Goal: Information Seeking & Learning: Learn about a topic

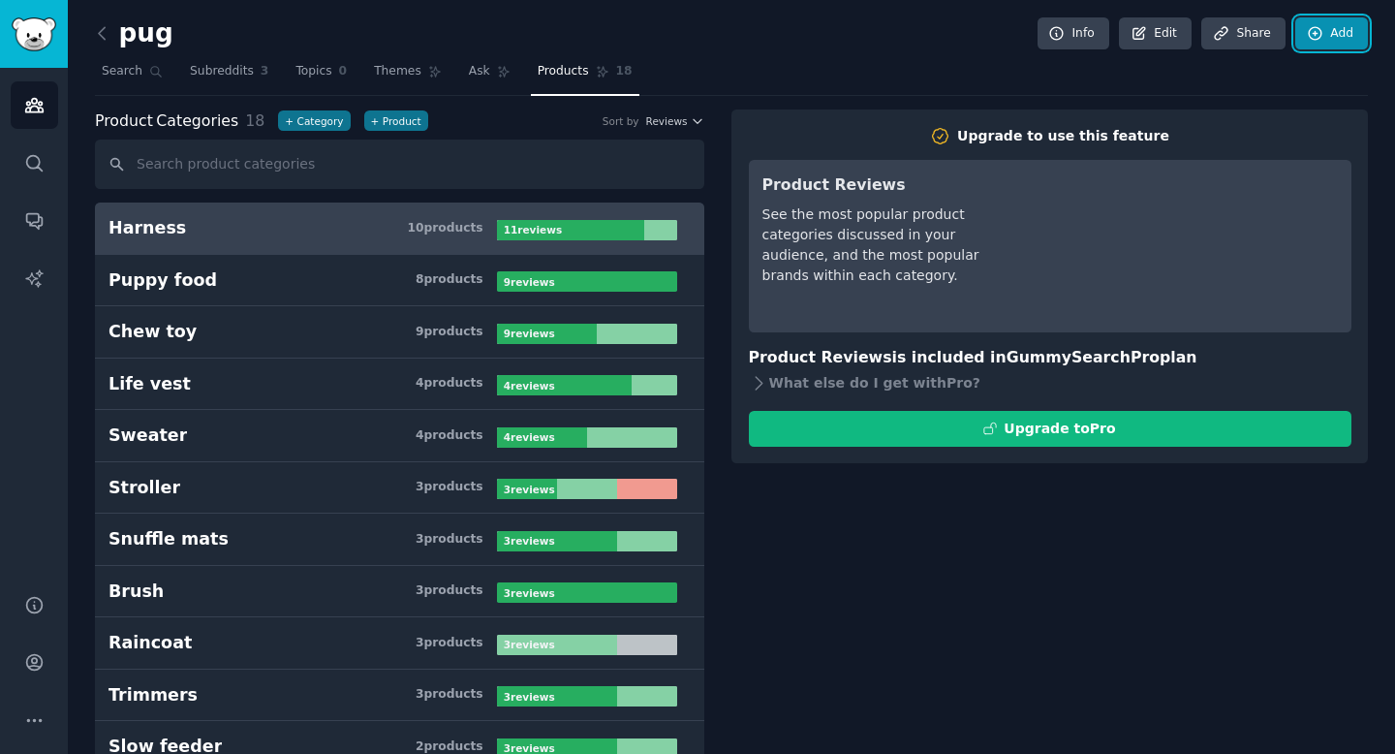
click at [1327, 34] on link "Add" at bounding box center [1332, 33] width 73 height 33
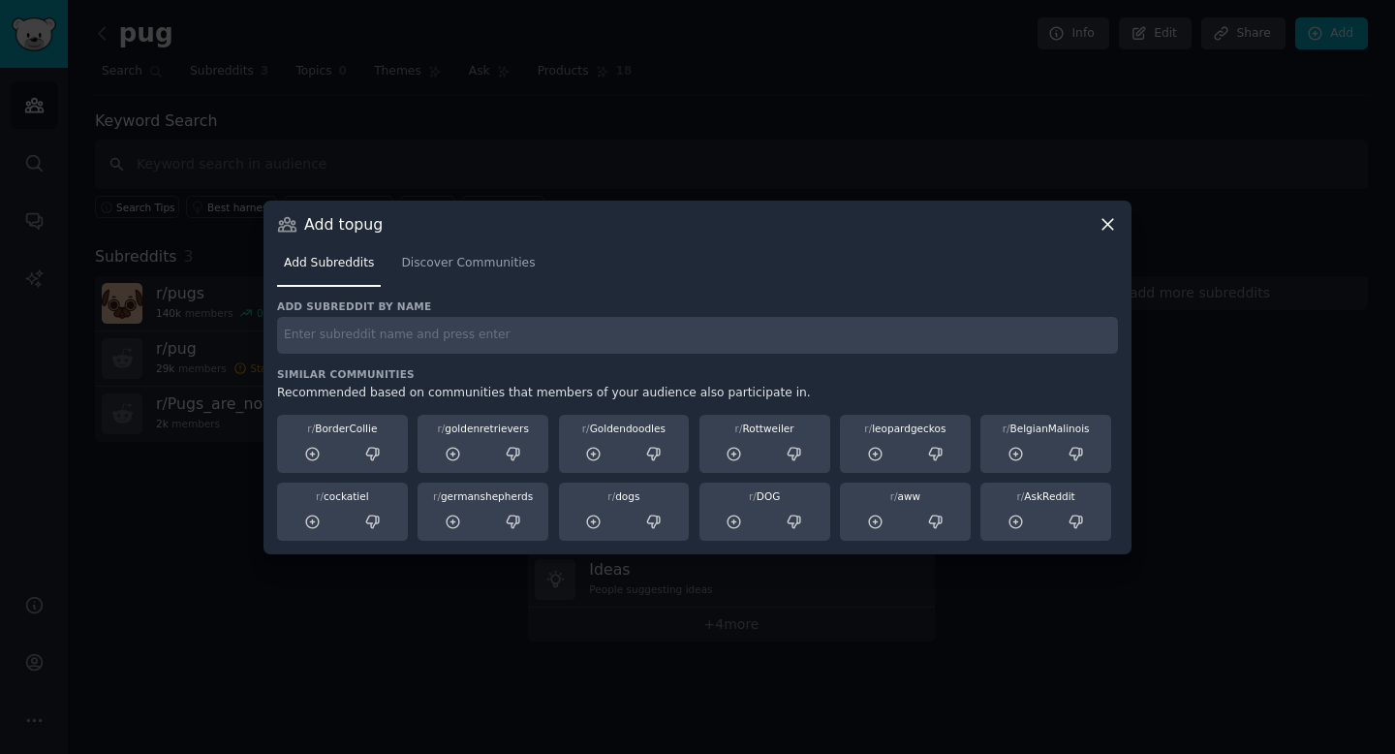
click at [1107, 217] on icon at bounding box center [1108, 224] width 20 height 20
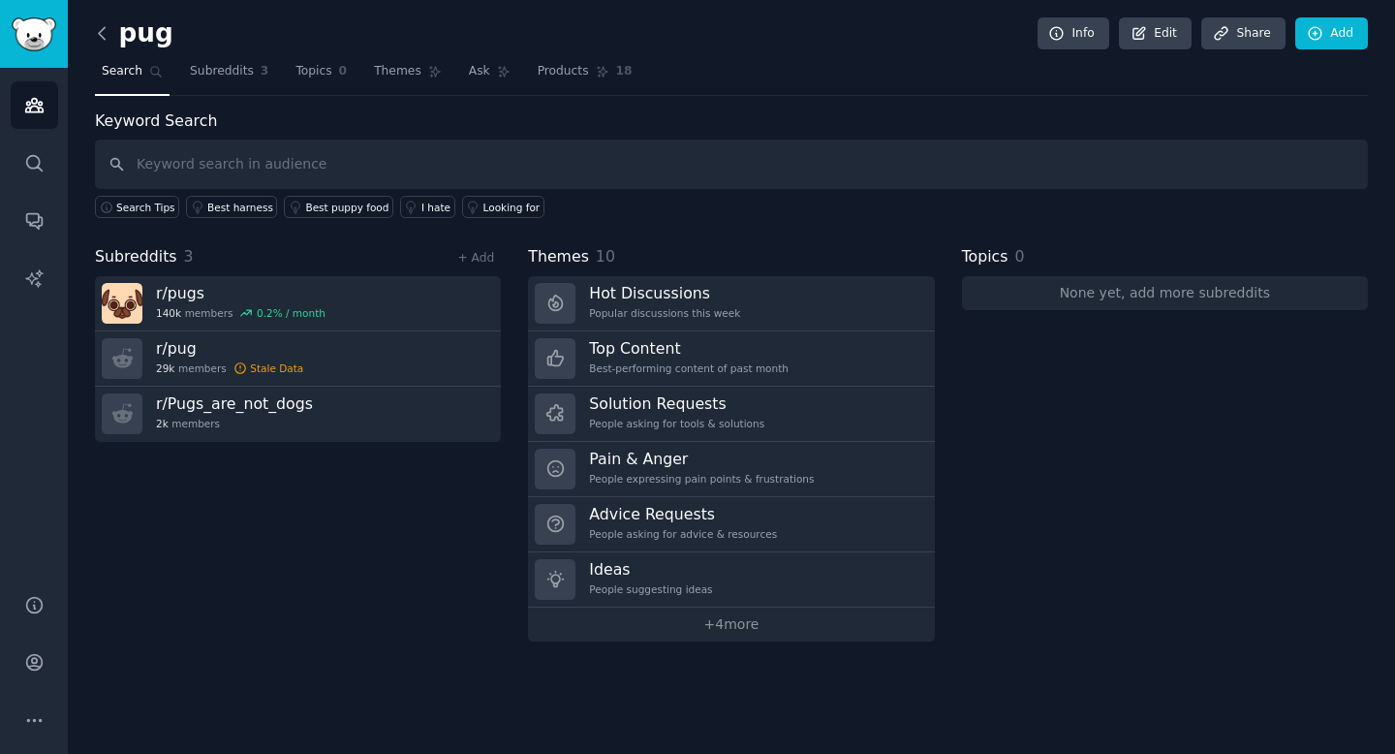
click at [102, 36] on icon at bounding box center [102, 33] width 6 height 12
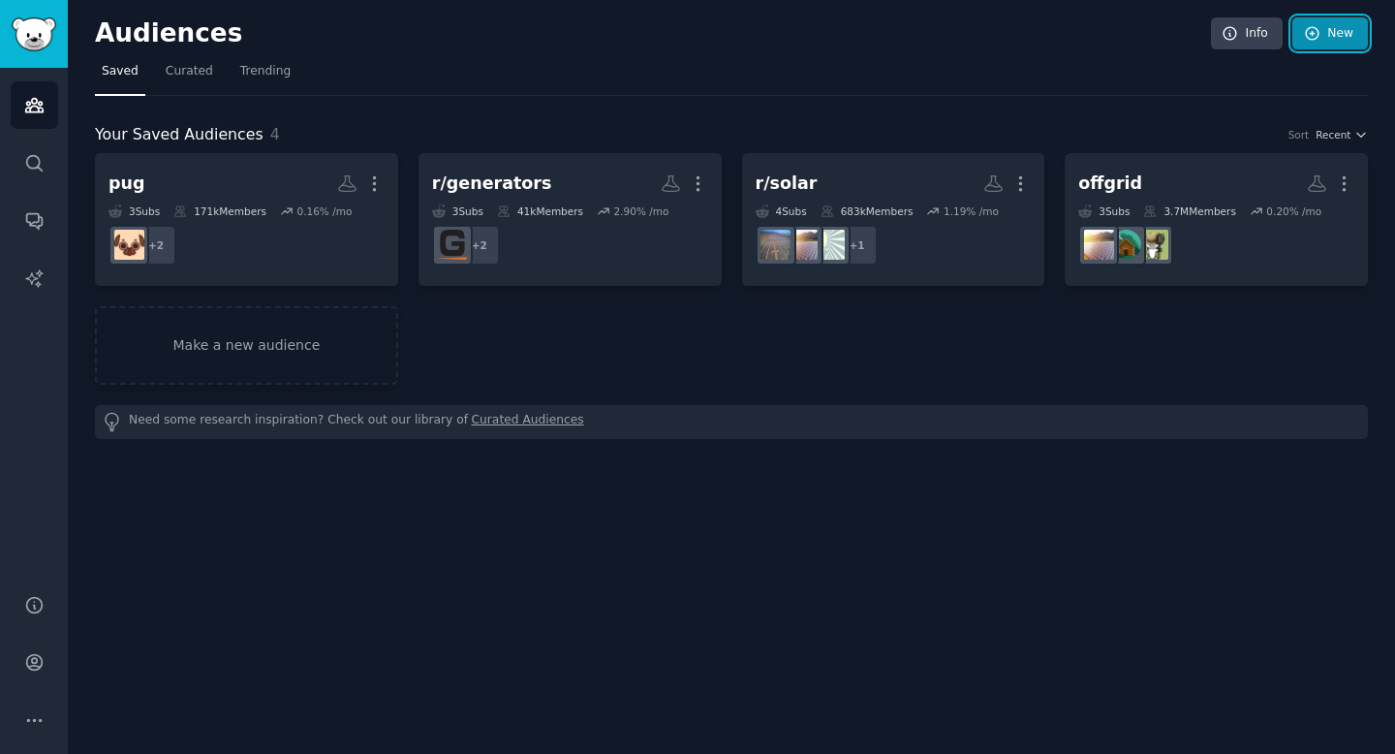
click at [1328, 18] on link "New" at bounding box center [1331, 33] width 76 height 33
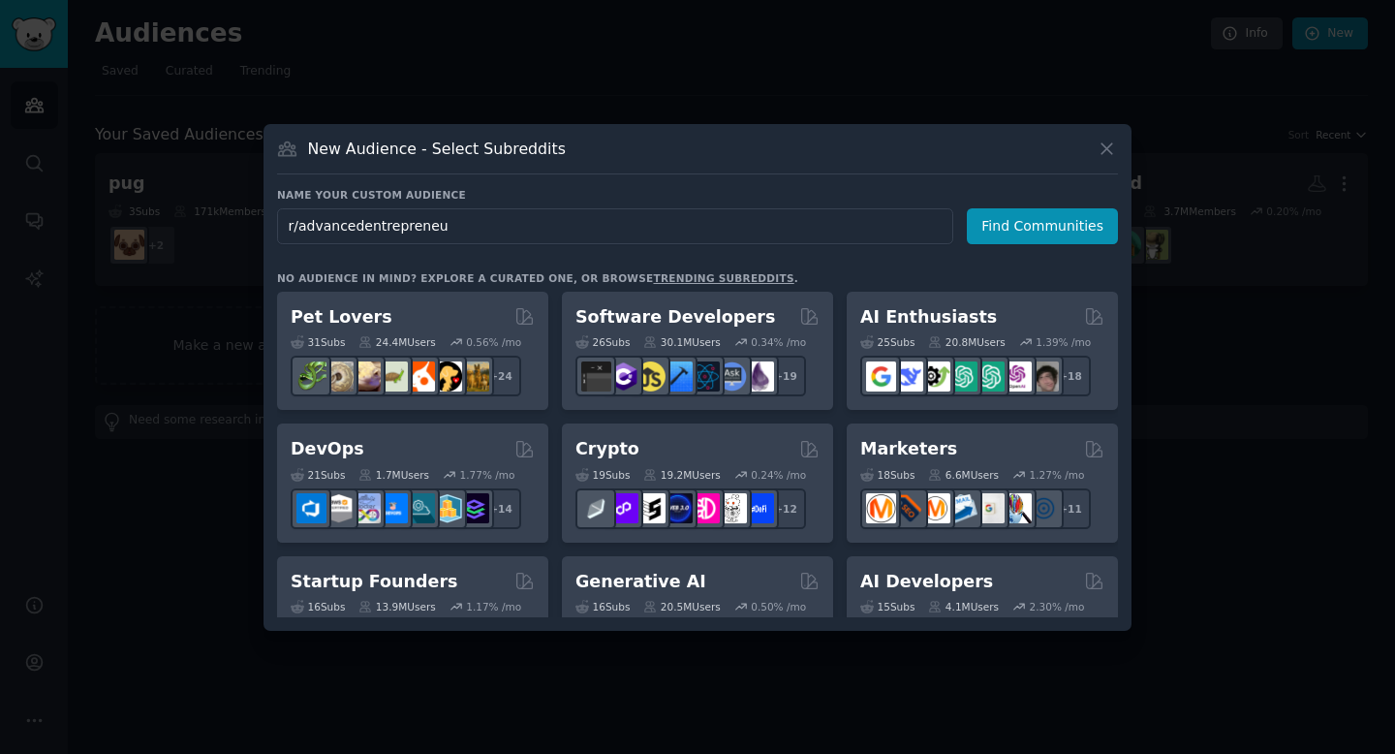
type input "r/advancedentrepreneur"
click button "Find Communities" at bounding box center [1042, 226] width 151 height 36
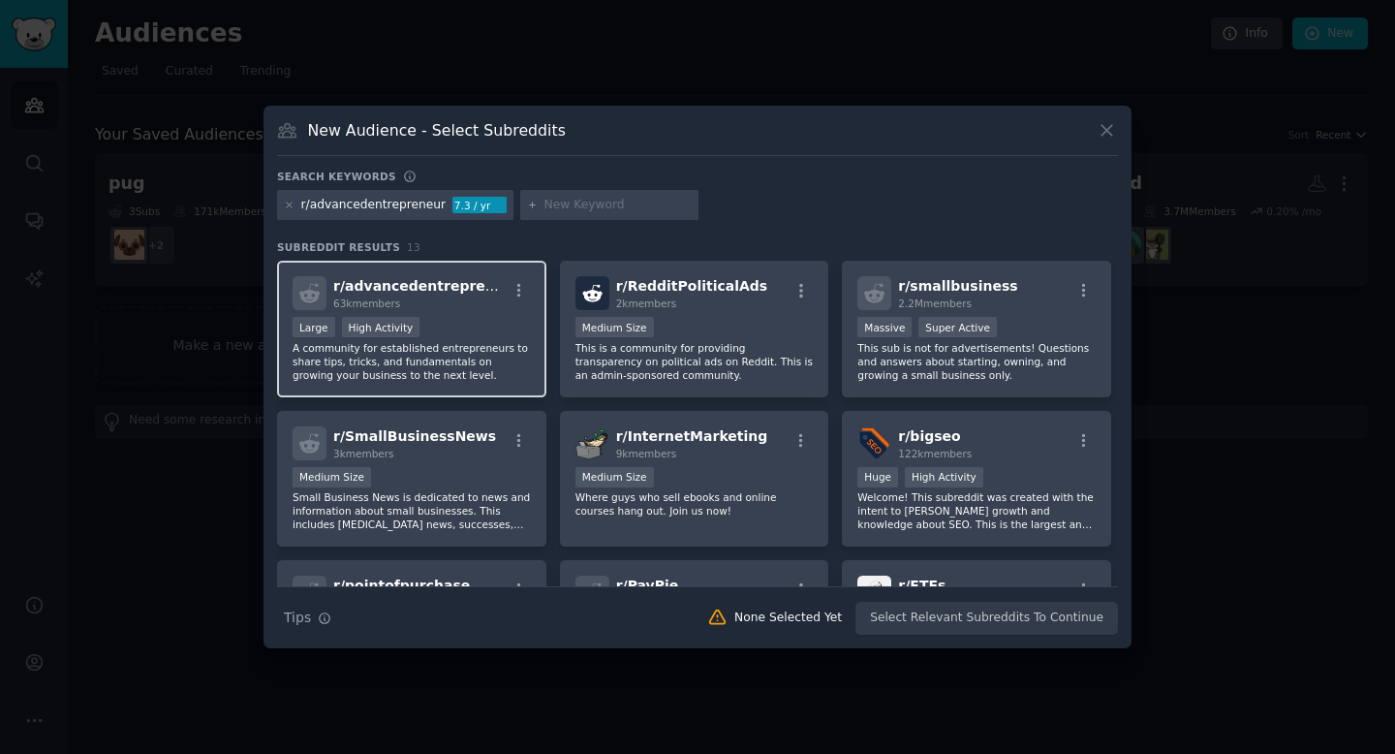
click at [462, 311] on div "r/ advancedentrepreneur 63k members Large High Activity A community for establi…" at bounding box center [411, 329] width 269 height 137
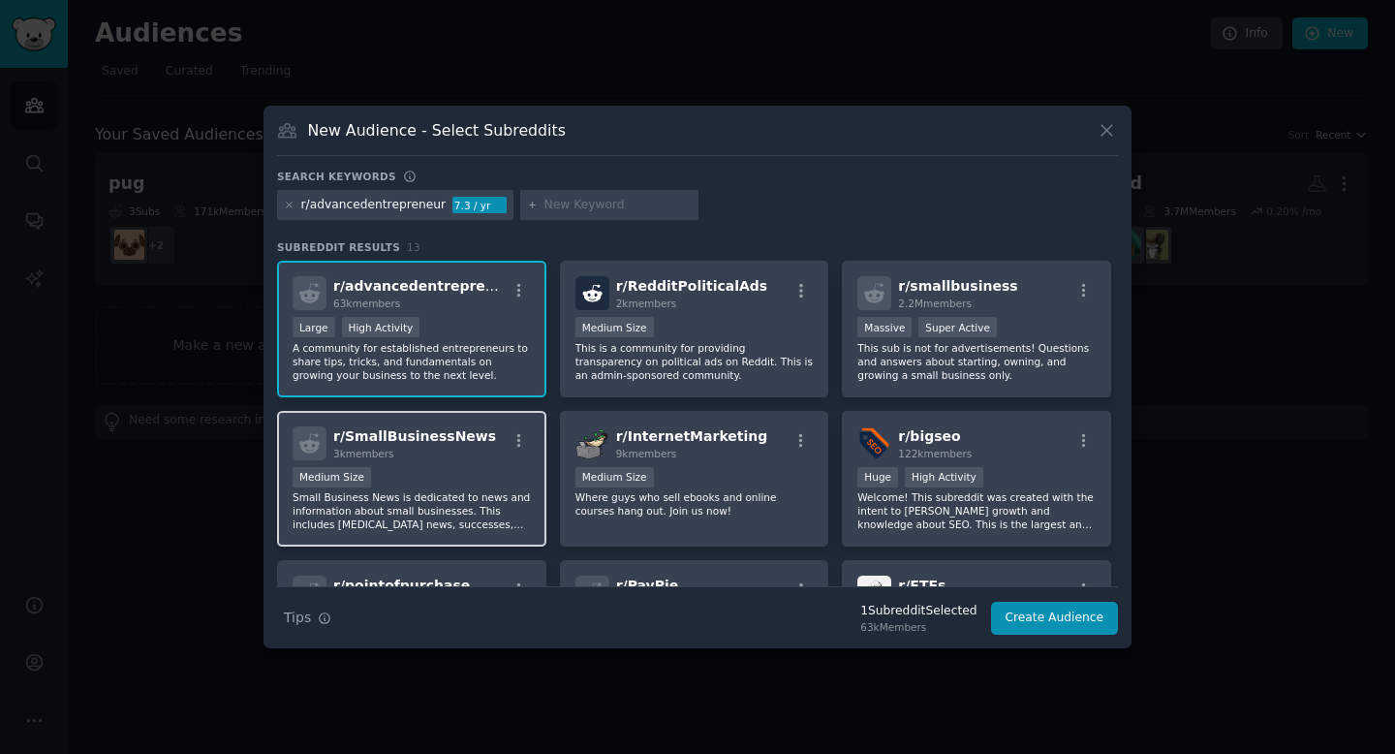
click at [472, 443] on span "r/ SmallBusinessNews" at bounding box center [414, 436] width 163 height 16
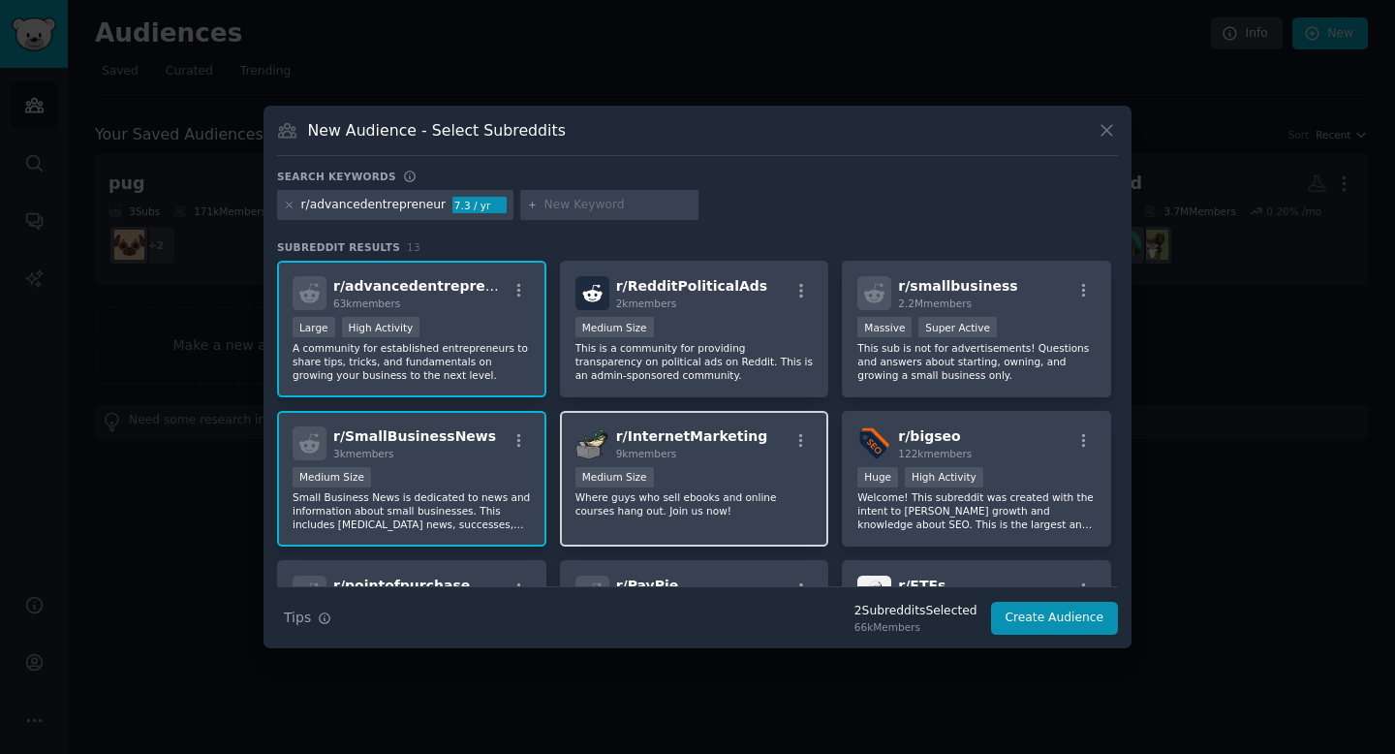
scroll to position [9, 0]
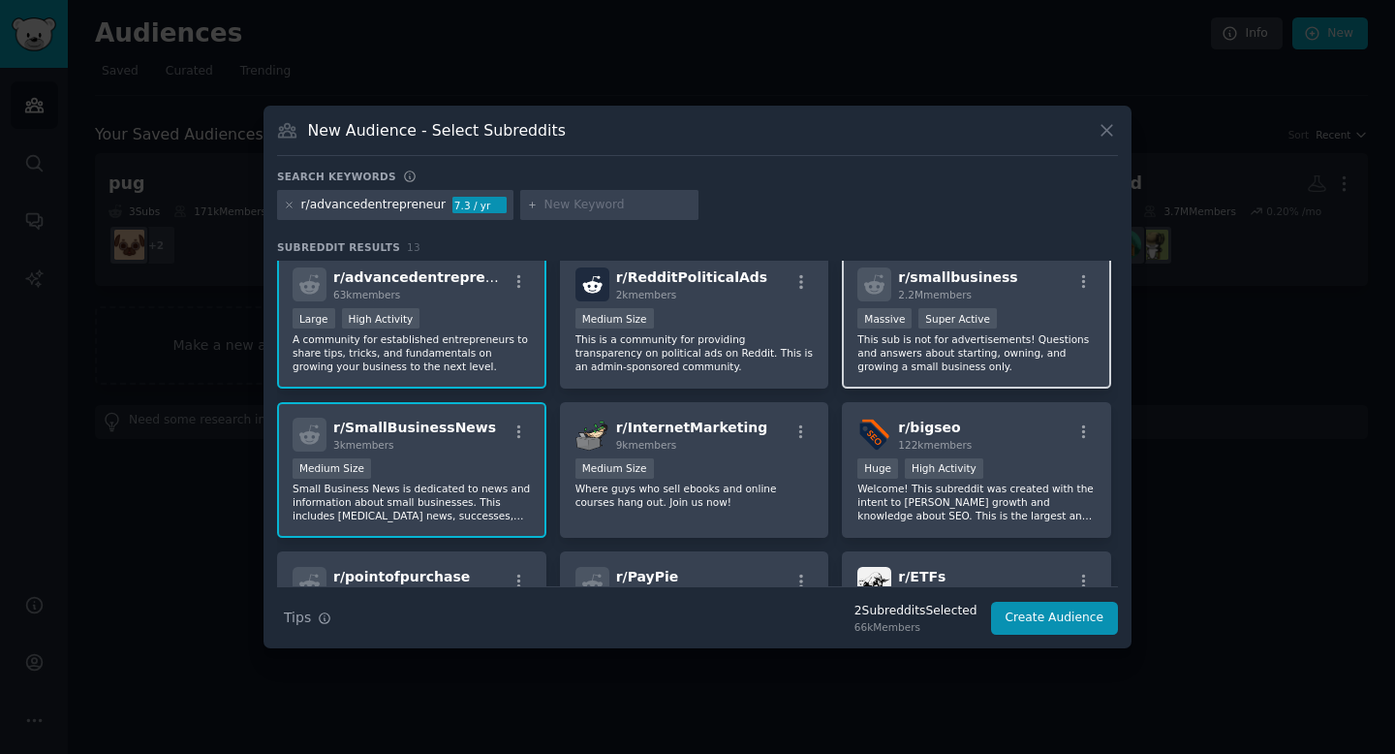
click at [906, 356] on p "This sub is not for advertisements! Questions and answers about starting, ownin…" at bounding box center [977, 352] width 238 height 41
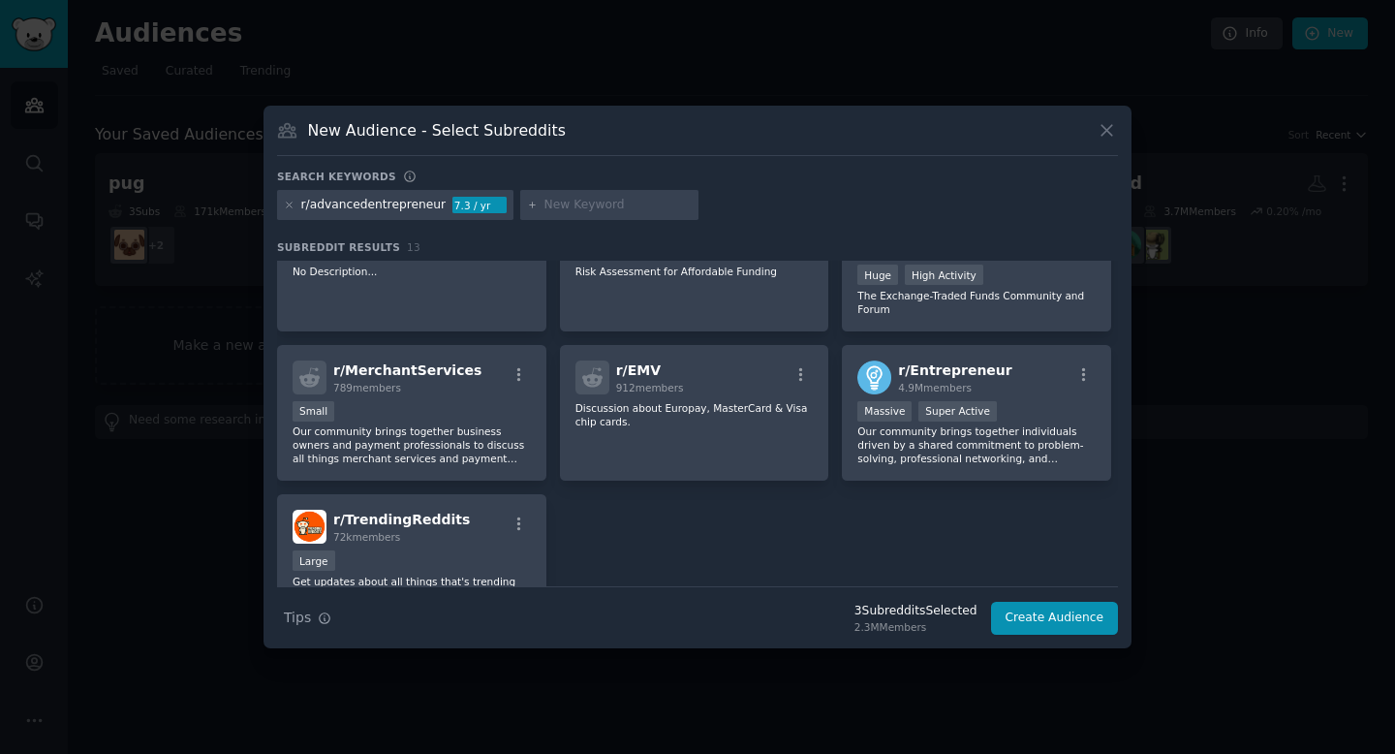
scroll to position [362, 0]
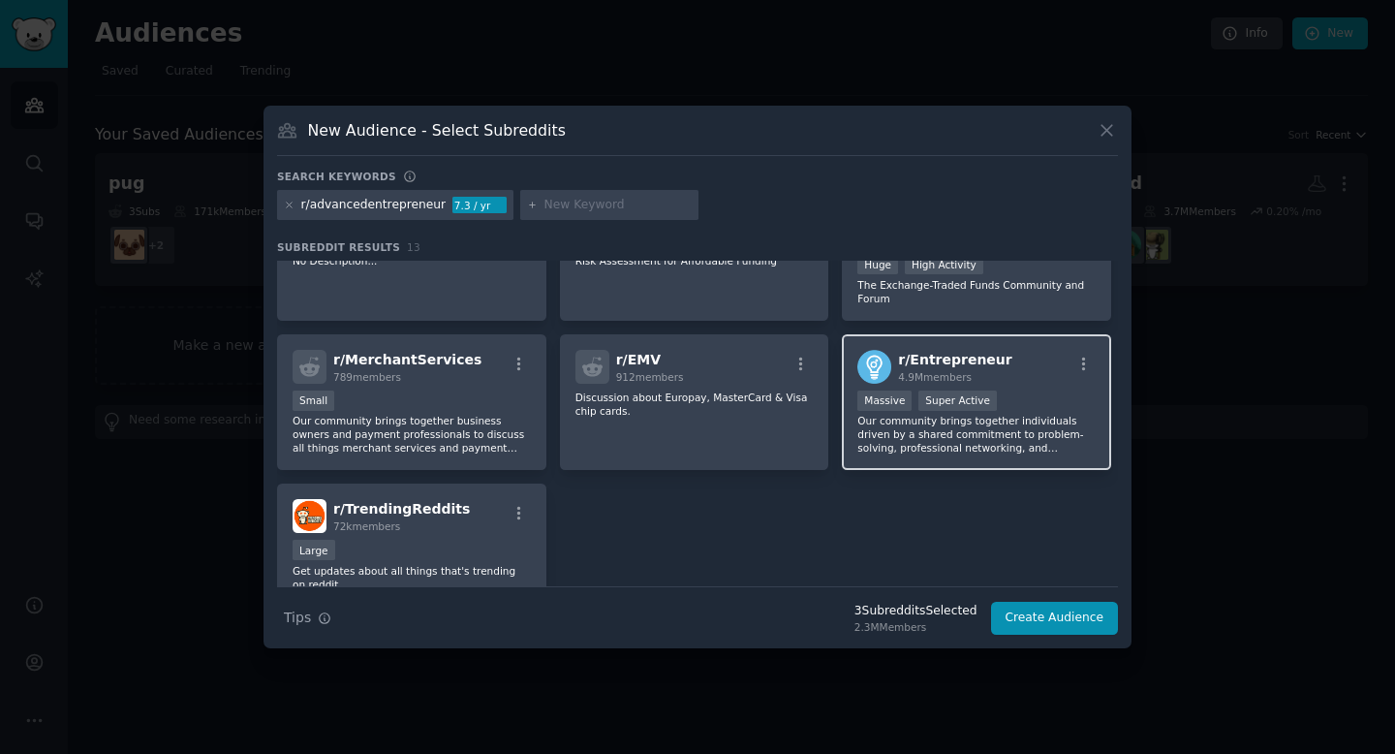
click at [926, 449] on p "Our community brings together individuals driven by a shared commitment to prob…" at bounding box center [977, 434] width 238 height 41
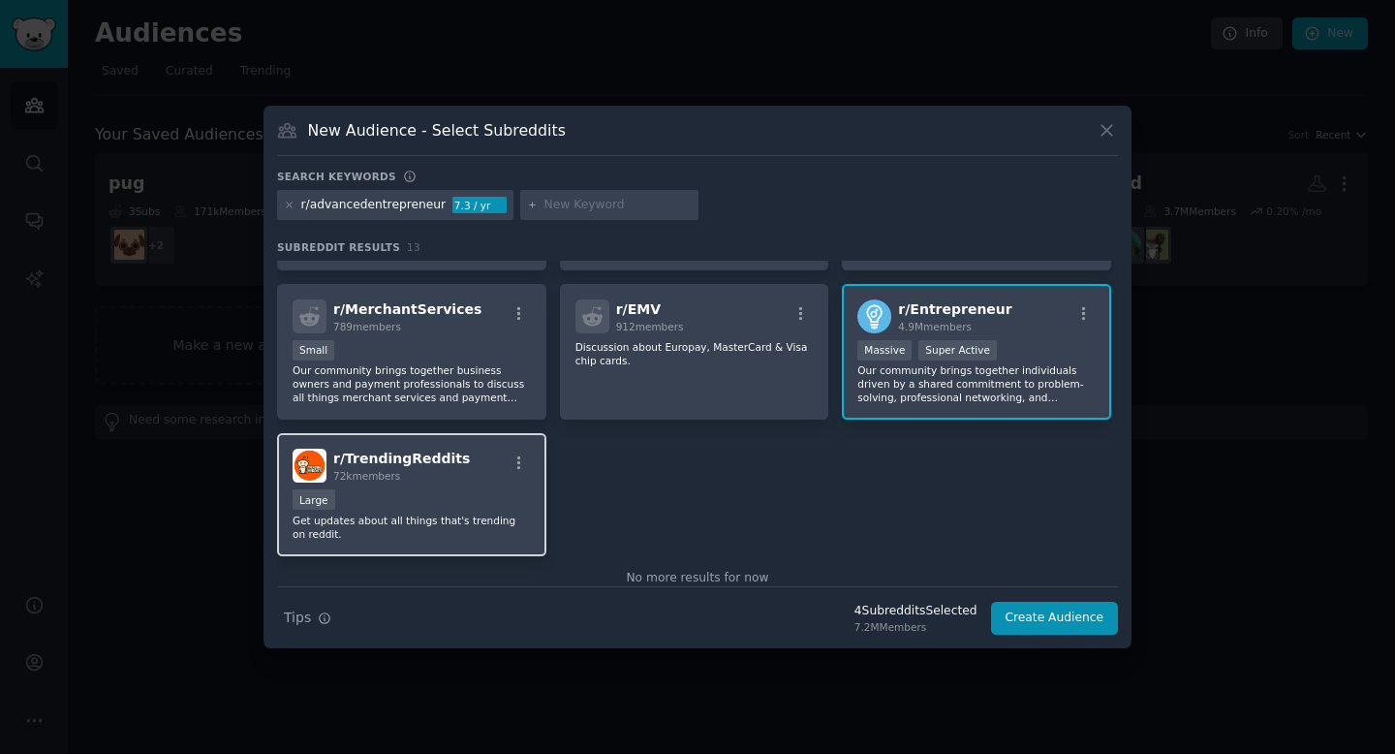
scroll to position [450, 0]
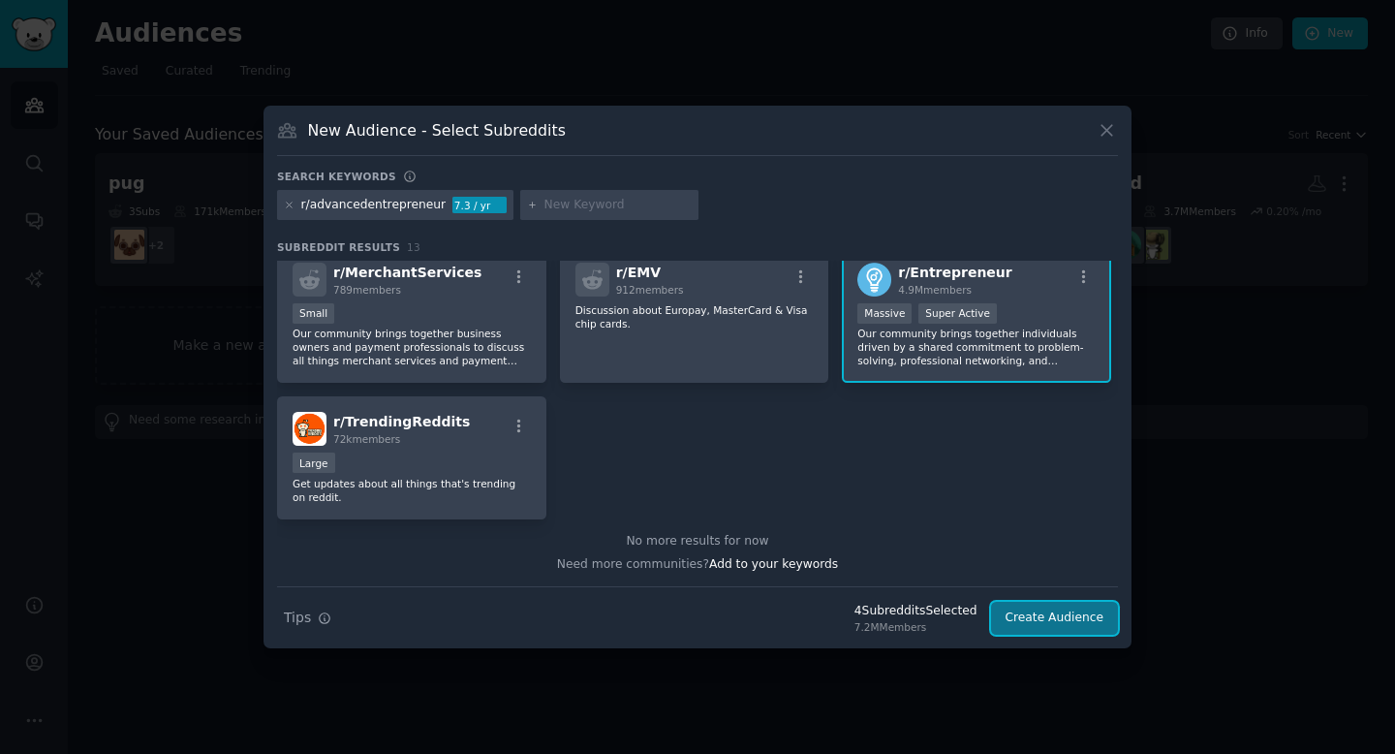
click at [1075, 617] on button "Create Audience" at bounding box center [1055, 618] width 128 height 33
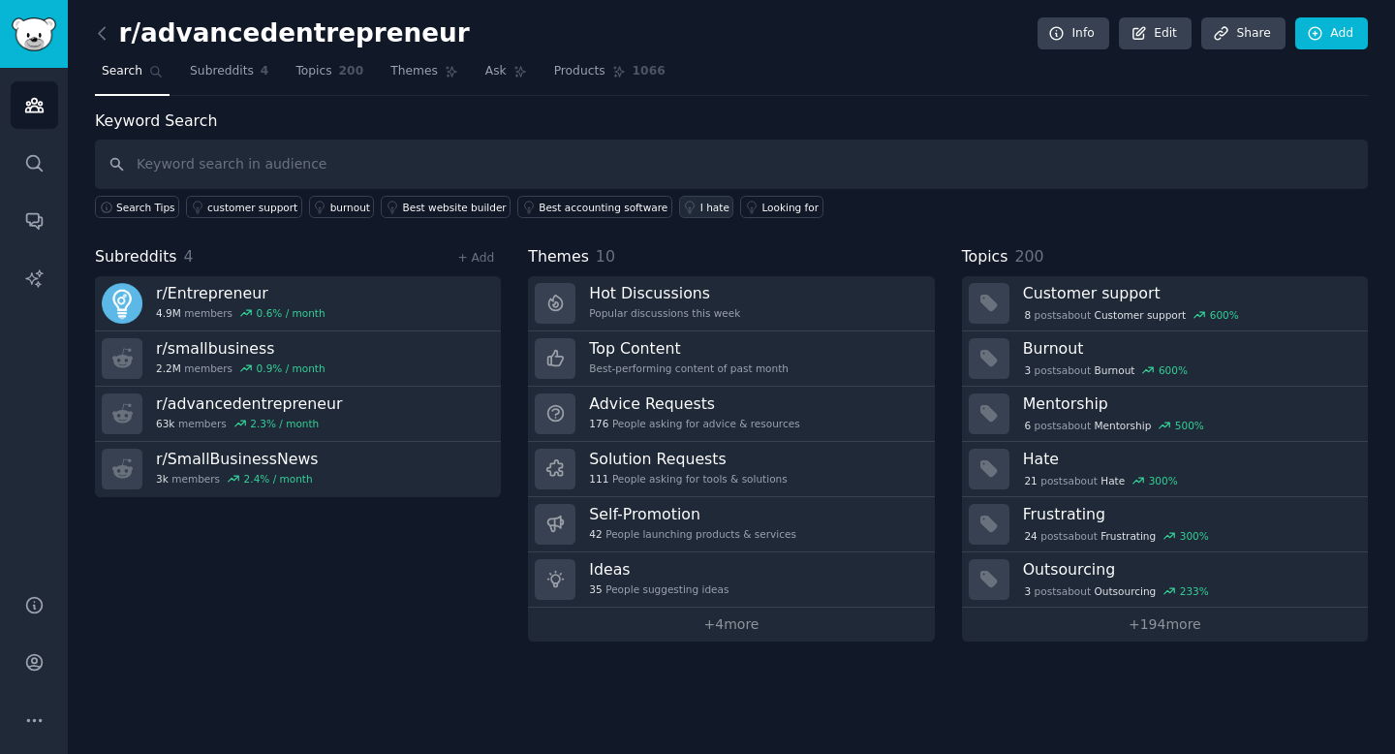
click at [701, 210] on div "I hate" at bounding box center [715, 208] width 29 height 14
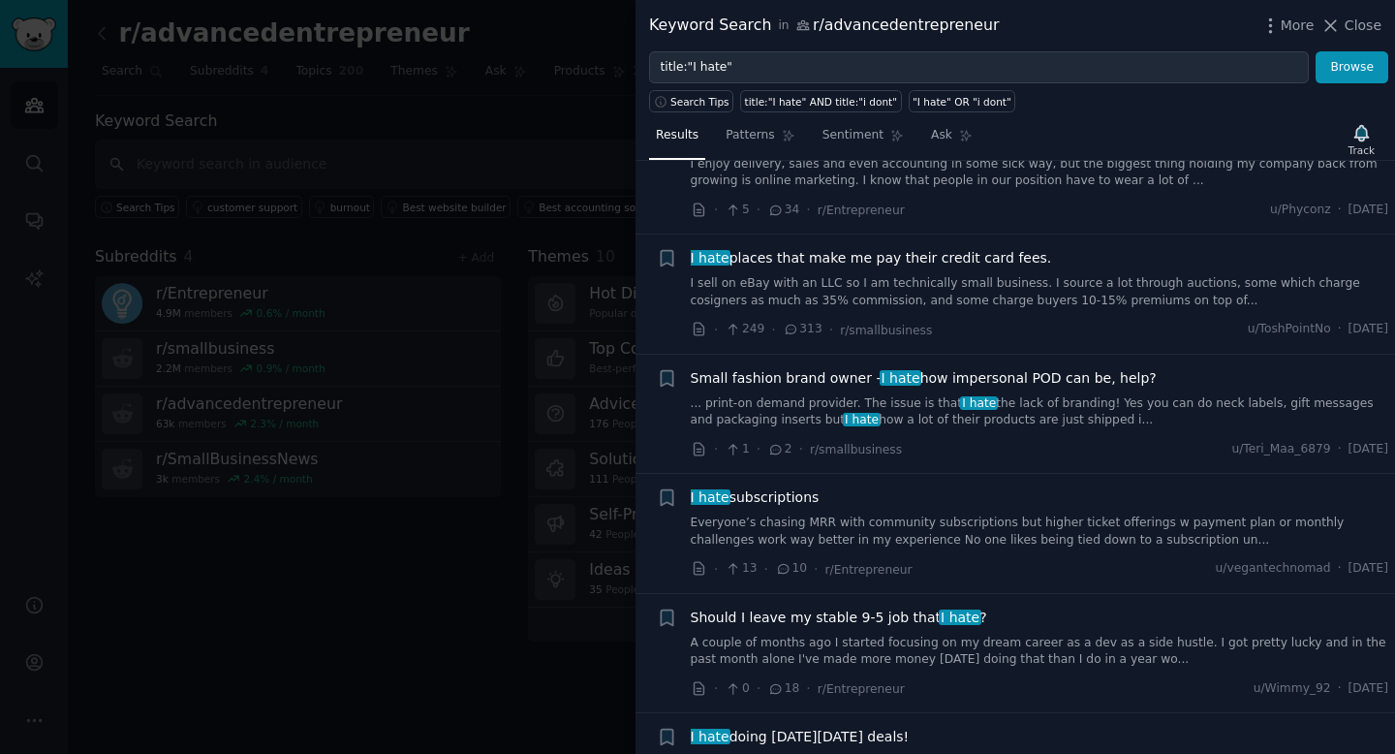
scroll to position [1538, 0]
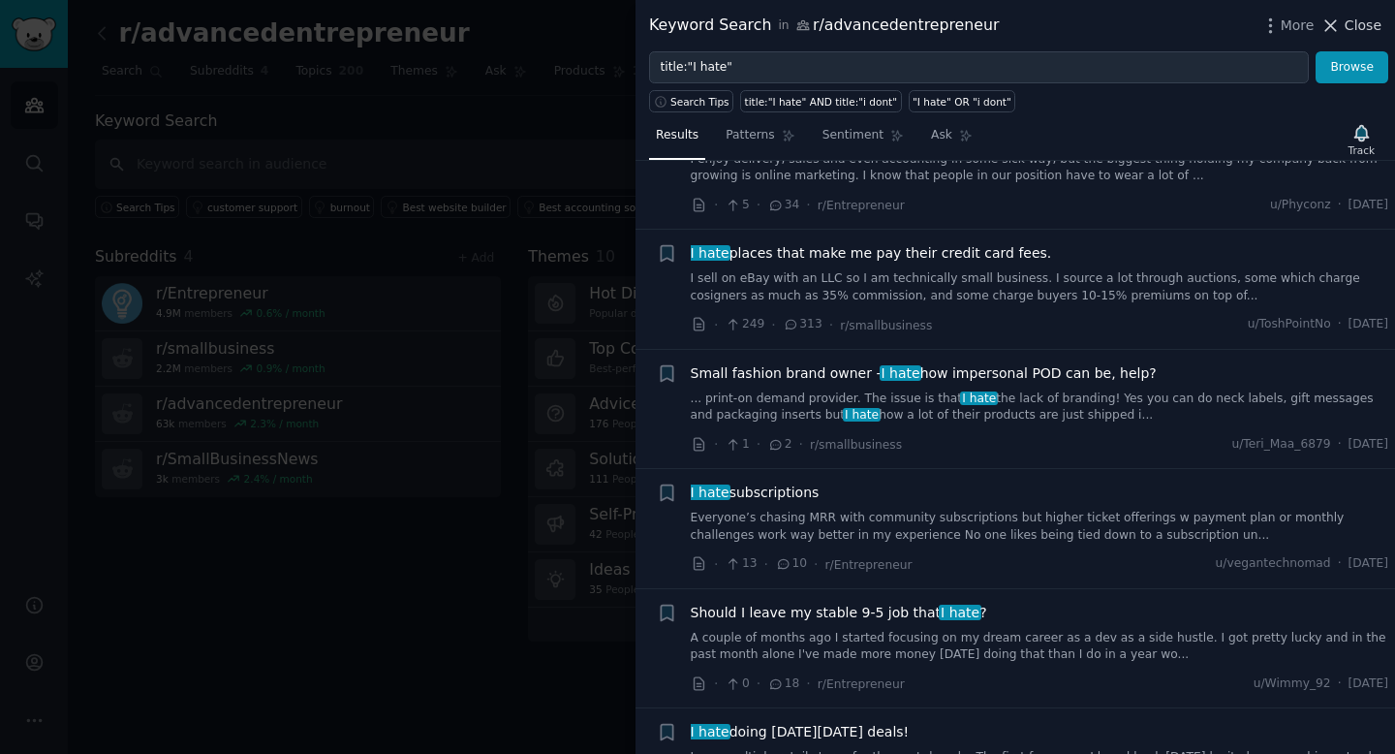
click at [1338, 26] on icon at bounding box center [1331, 26] width 20 height 20
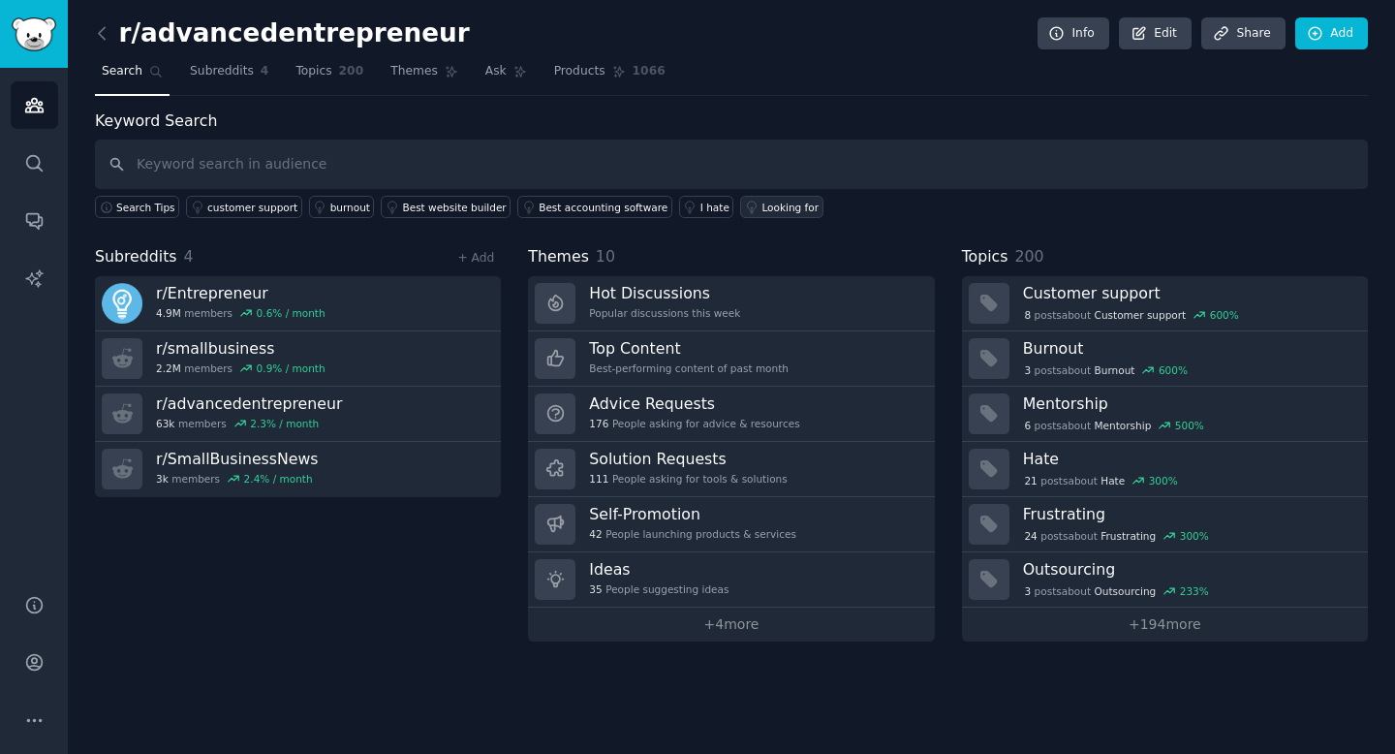
click at [762, 204] on div "Looking for" at bounding box center [790, 208] width 57 height 14
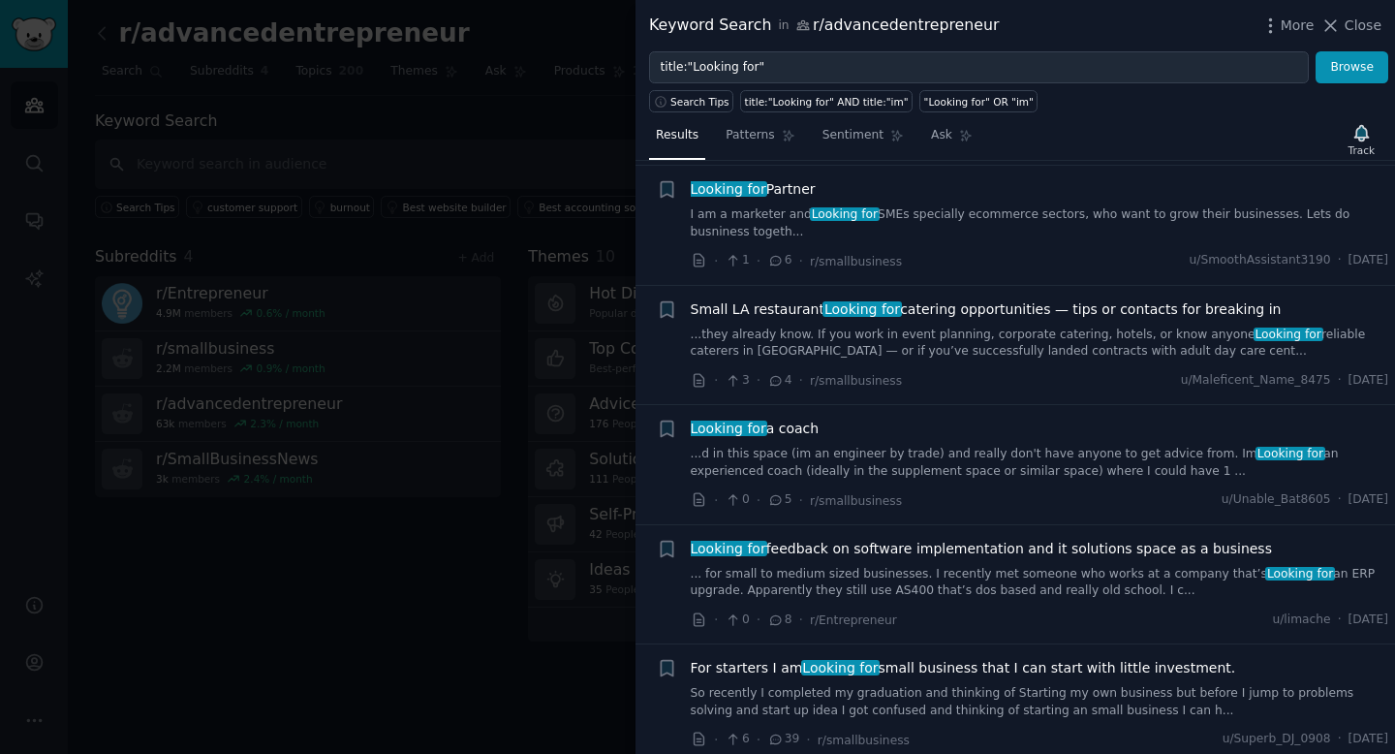
scroll to position [735, 0]
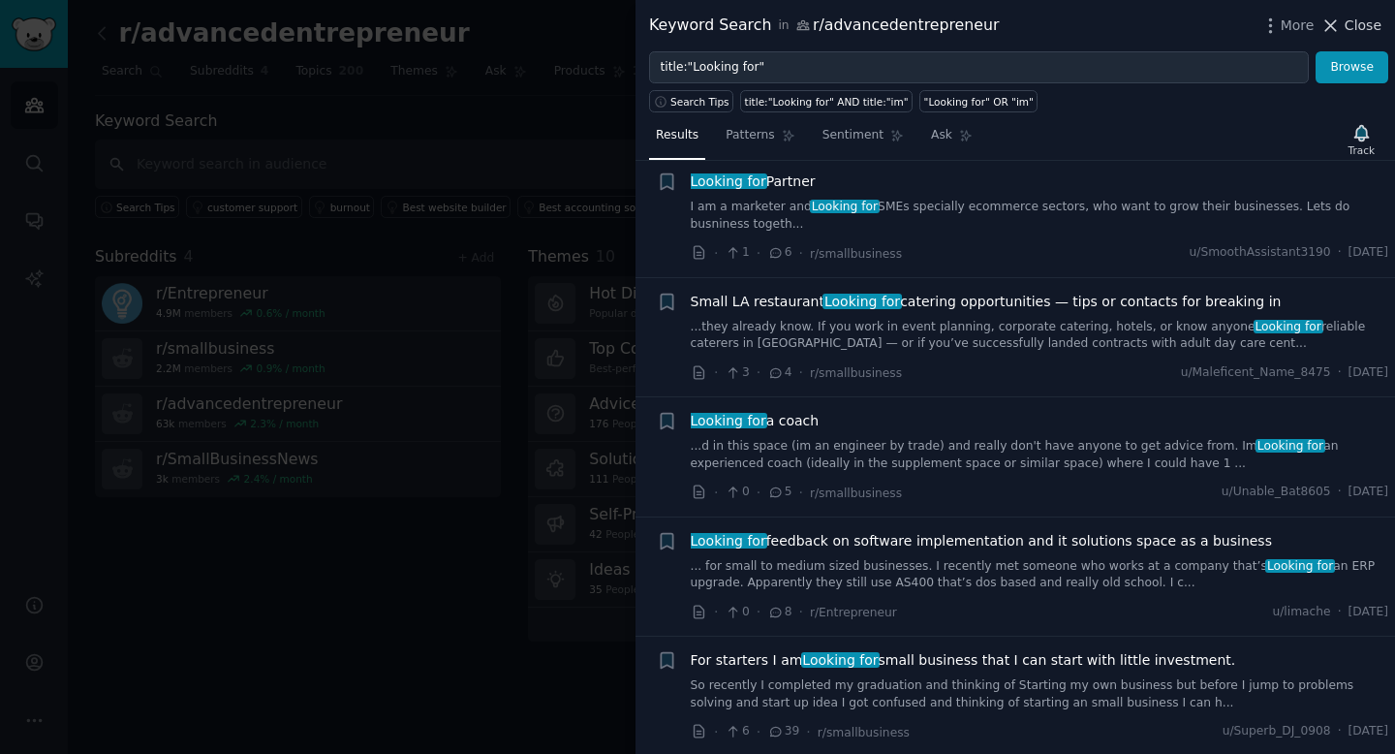
click at [1339, 24] on icon at bounding box center [1331, 26] width 20 height 20
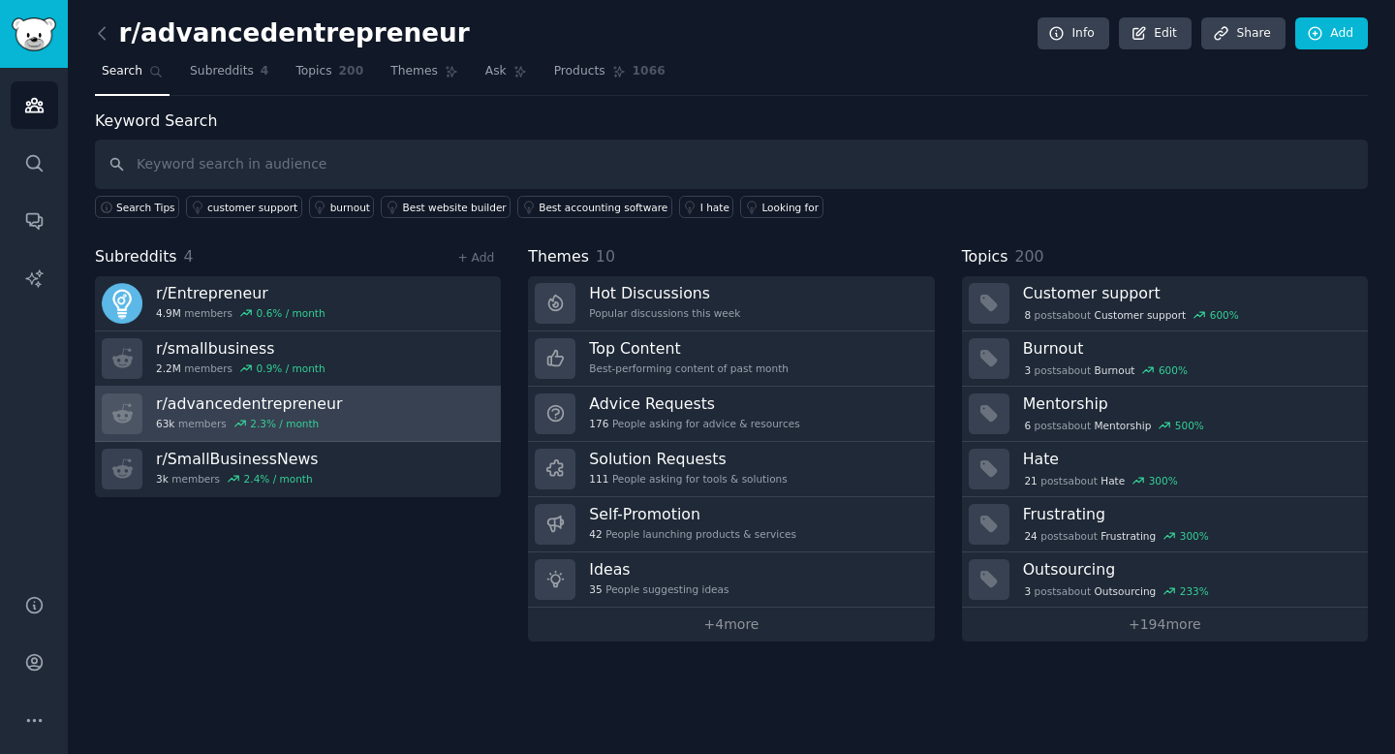
click at [345, 420] on link "r/ advancedentrepreneur 63k members 2.3 % / month" at bounding box center [298, 414] width 406 height 55
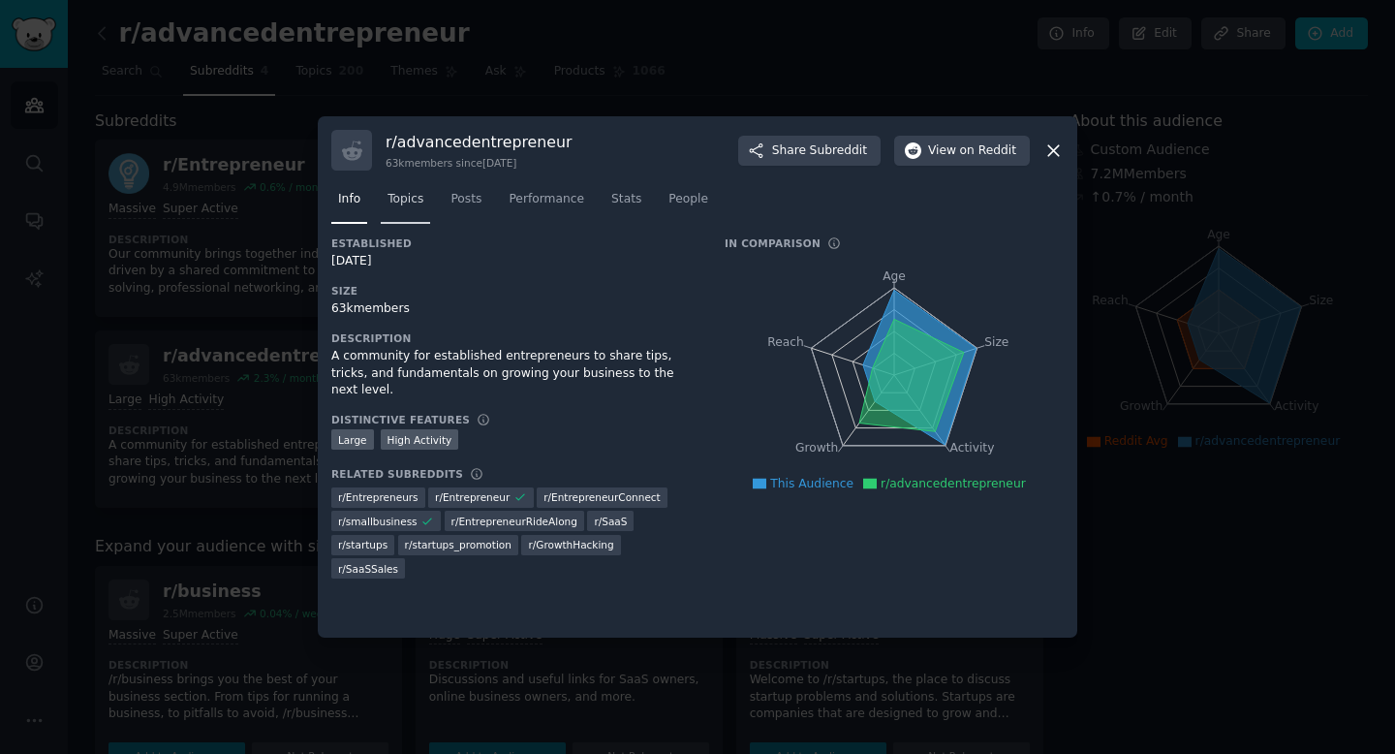
click at [413, 204] on span "Topics" at bounding box center [406, 199] width 36 height 17
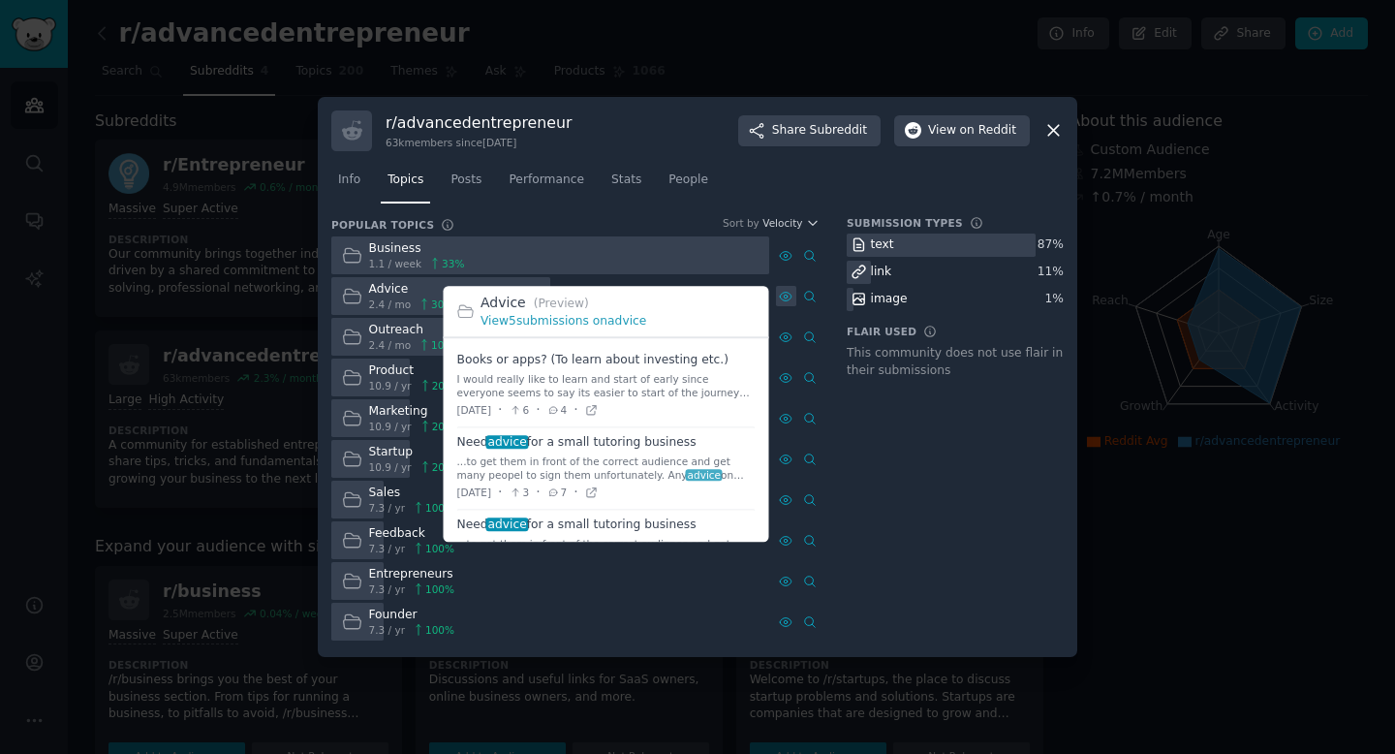
click at [789, 295] on icon at bounding box center [786, 297] width 14 height 14
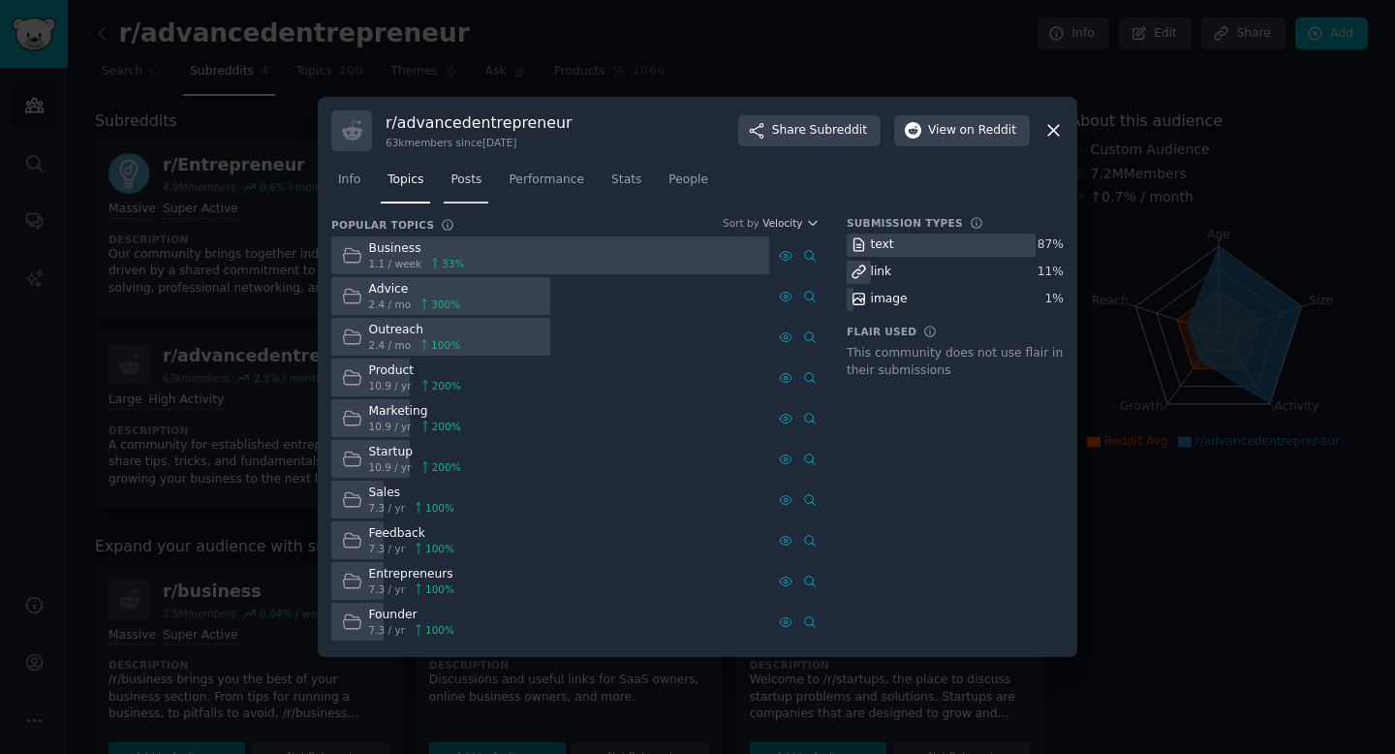
click at [477, 178] on span "Posts" at bounding box center [466, 180] width 31 height 17
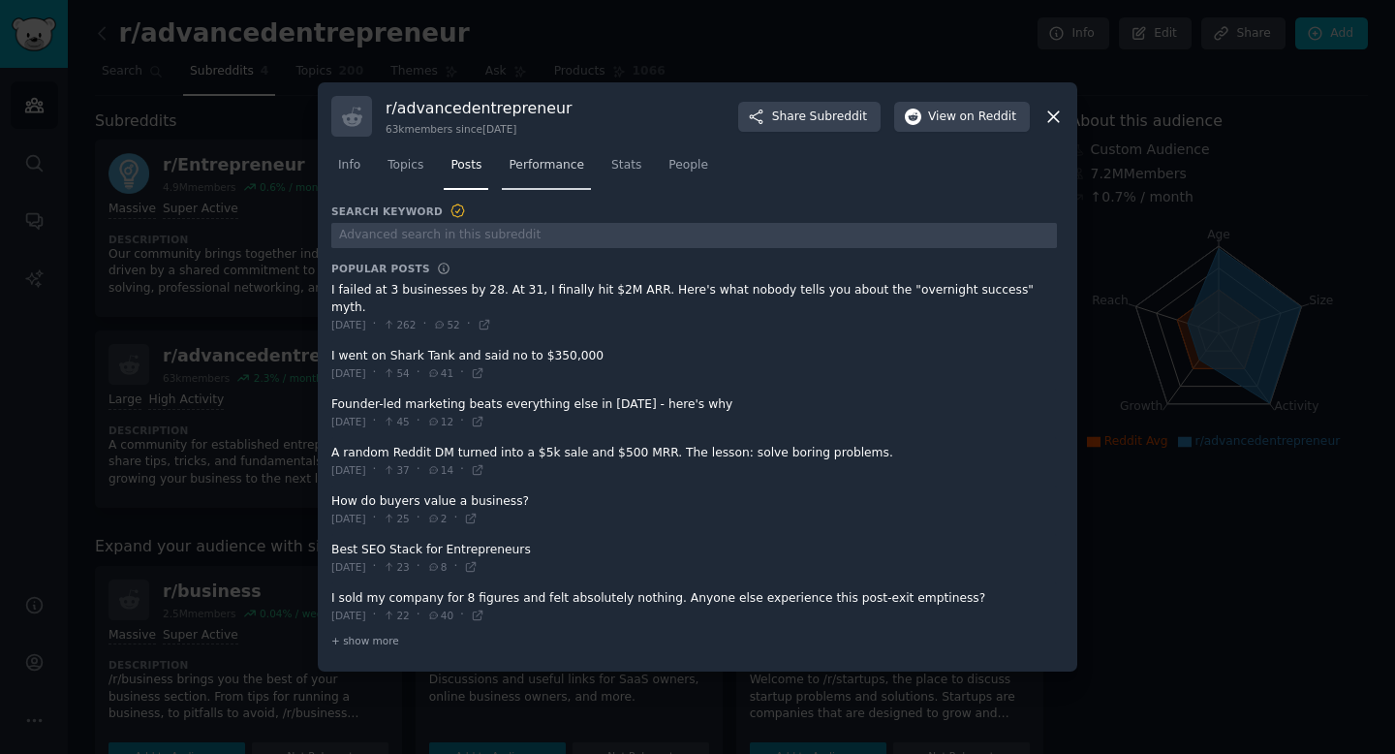
click at [553, 170] on span "Performance" at bounding box center [547, 165] width 76 height 17
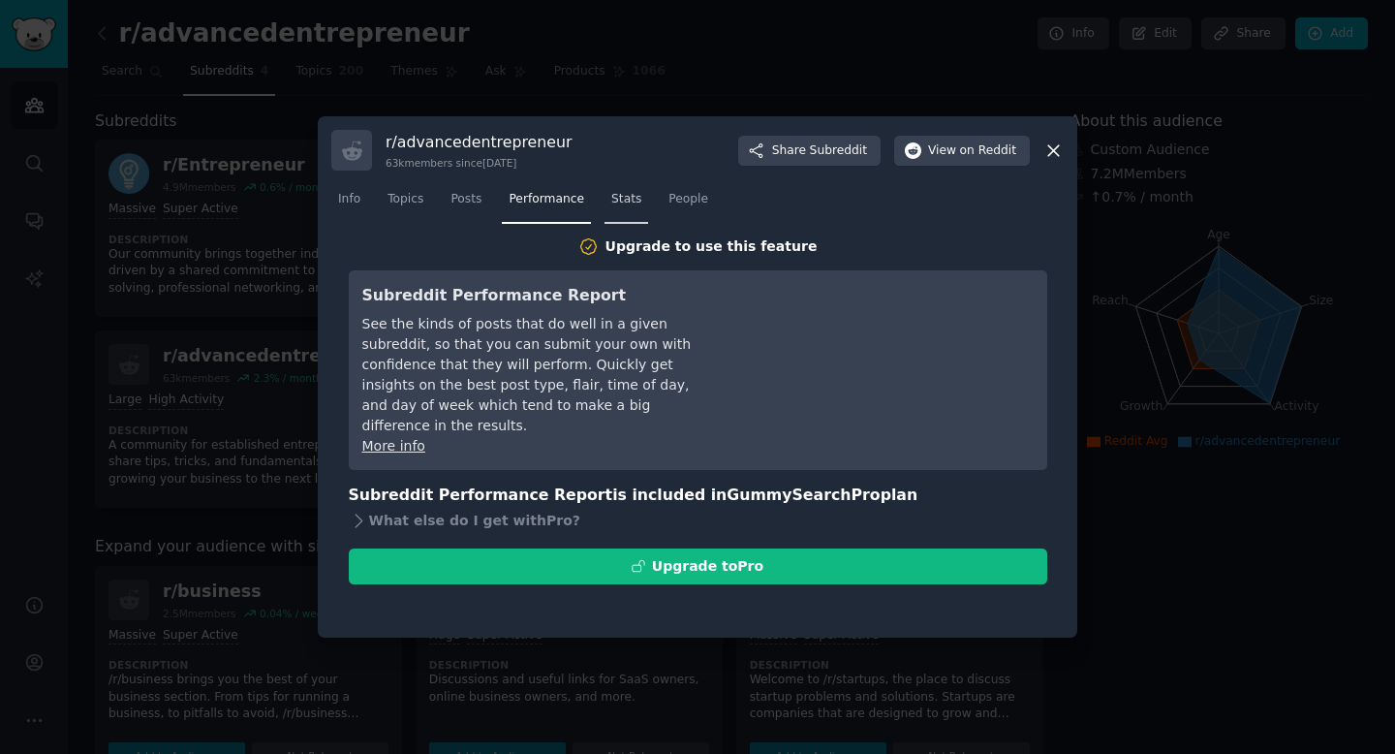
click at [628, 205] on span "Stats" at bounding box center [626, 199] width 30 height 17
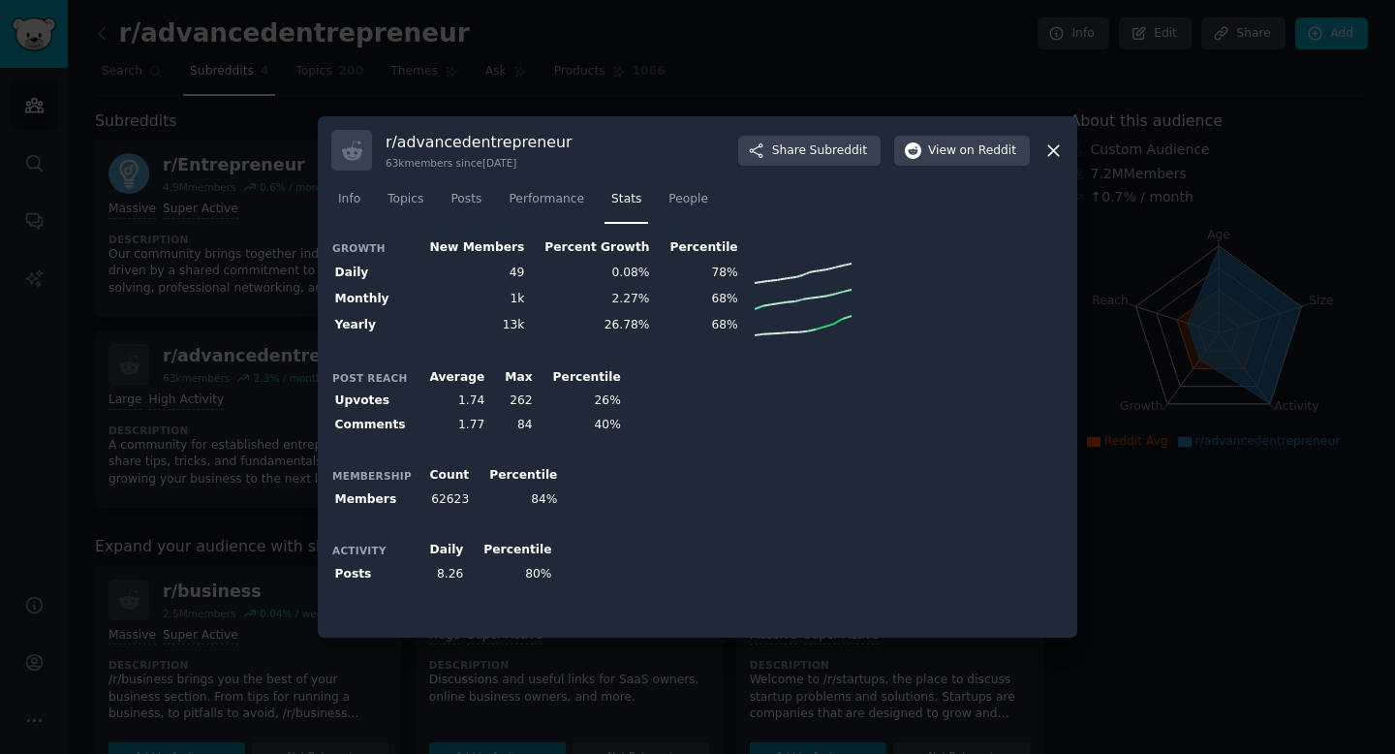
click at [1052, 146] on icon at bounding box center [1054, 151] width 20 height 20
